Goal: Information Seeking & Learning: Understand process/instructions

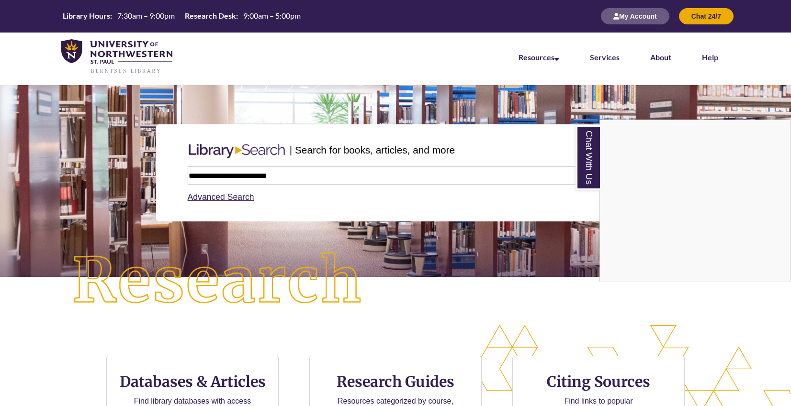
type input "**********"
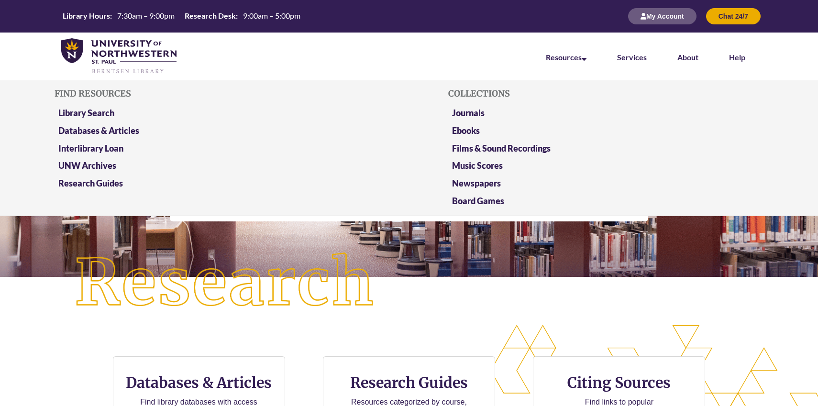
click at [578, 65] on li "Resources Find Resources Library Search Databases & Articles Interlibrary Loan …" at bounding box center [566, 57] width 71 height 48
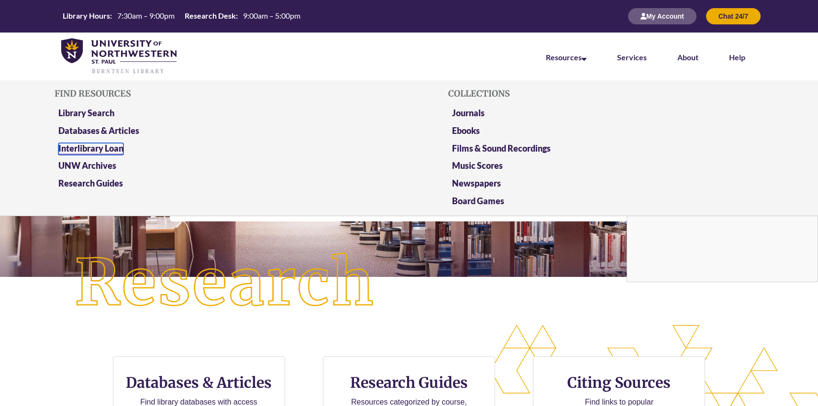
click at [115, 149] on link "Interlibrary Loan" at bounding box center [90, 149] width 65 height 12
